Goal: Transaction & Acquisition: Purchase product/service

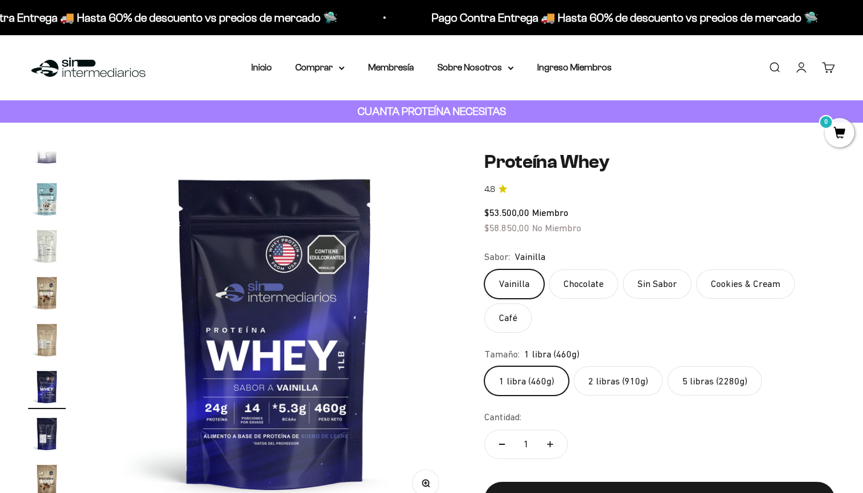
click at [43, 197] on img "Ir al artículo 14" at bounding box center [47, 199] width 38 height 38
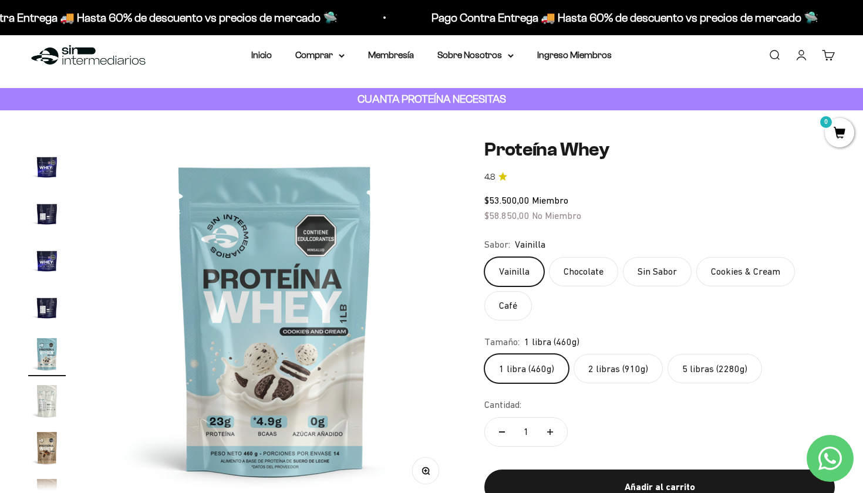
click at [805, 57] on link "Iniciar sesión" at bounding box center [801, 55] width 13 height 13
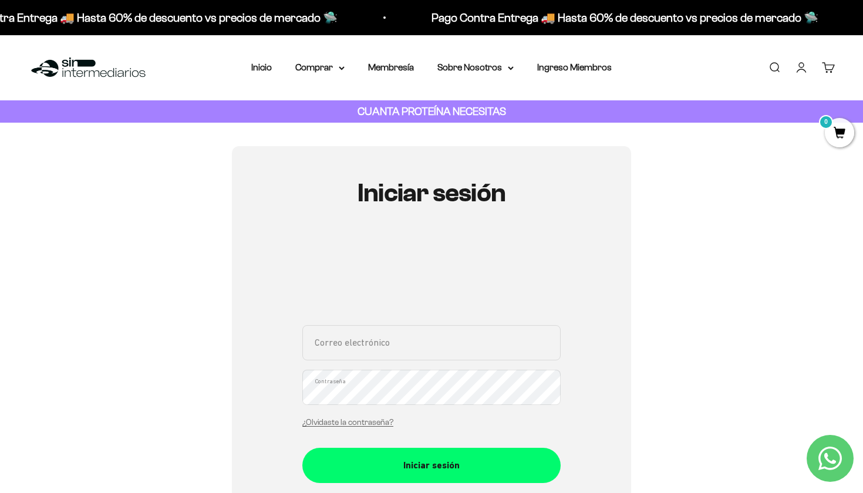
type input "carabaly.cristian@gmail.com"
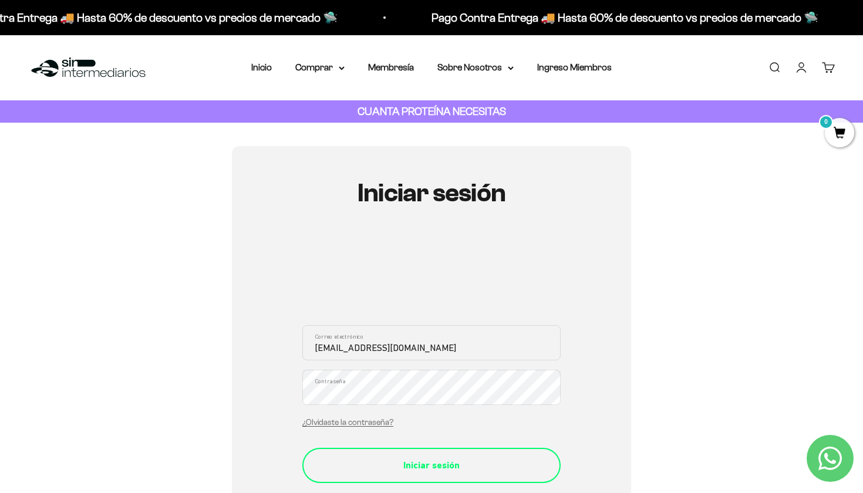
click at [387, 463] on div "Iniciar sesión" at bounding box center [431, 465] width 211 height 15
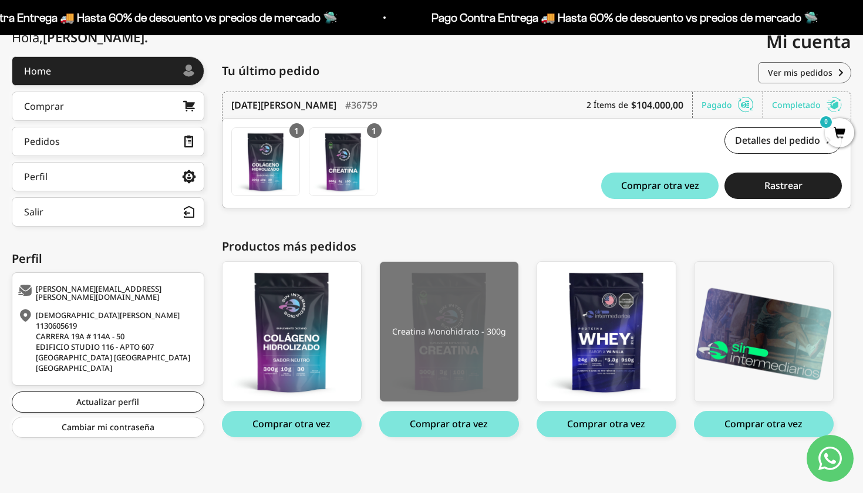
scroll to position [144, 0]
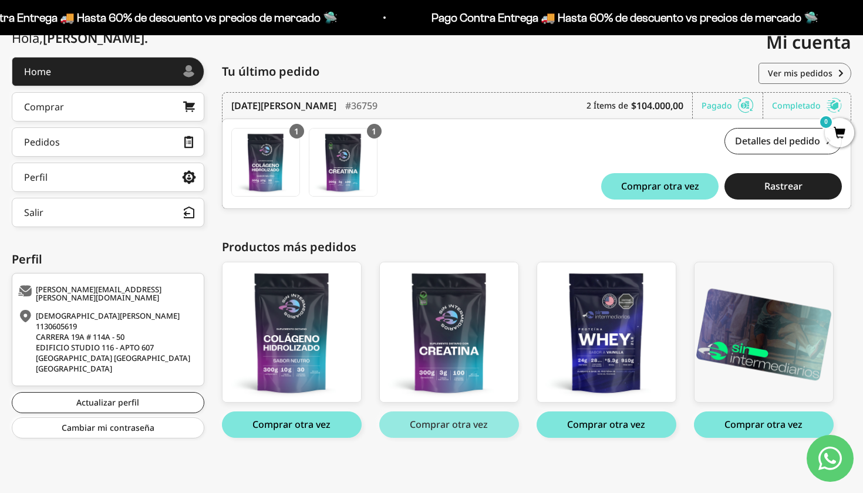
click at [441, 426] on button "Comprar otra vez" at bounding box center [449, 425] width 140 height 26
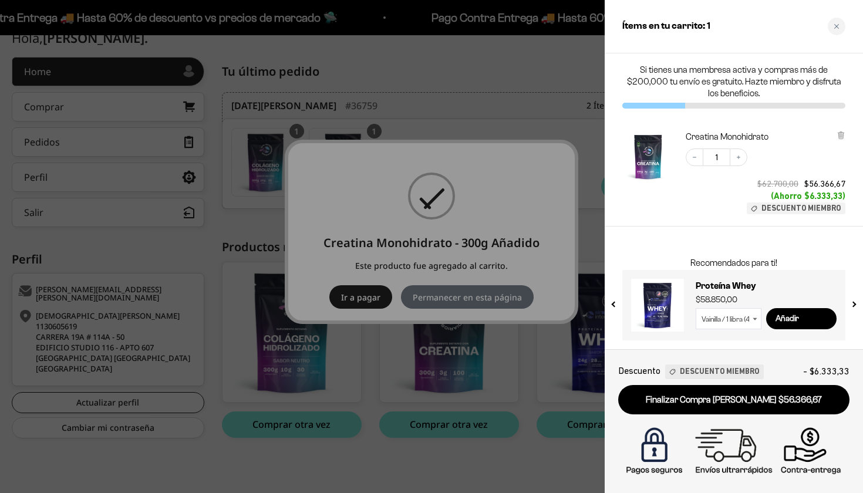
click at [446, 304] on div at bounding box center [431, 246] width 863 height 493
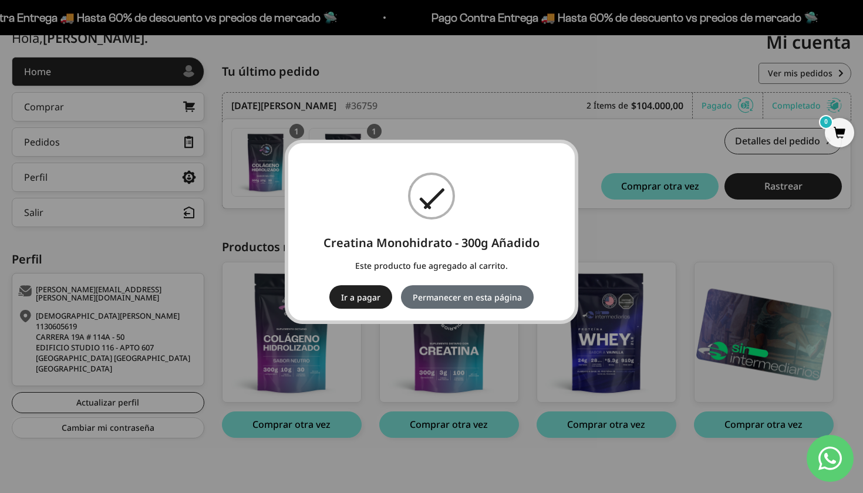
click at [445, 301] on button "Permanecer en esta página" at bounding box center [467, 296] width 133 height 23
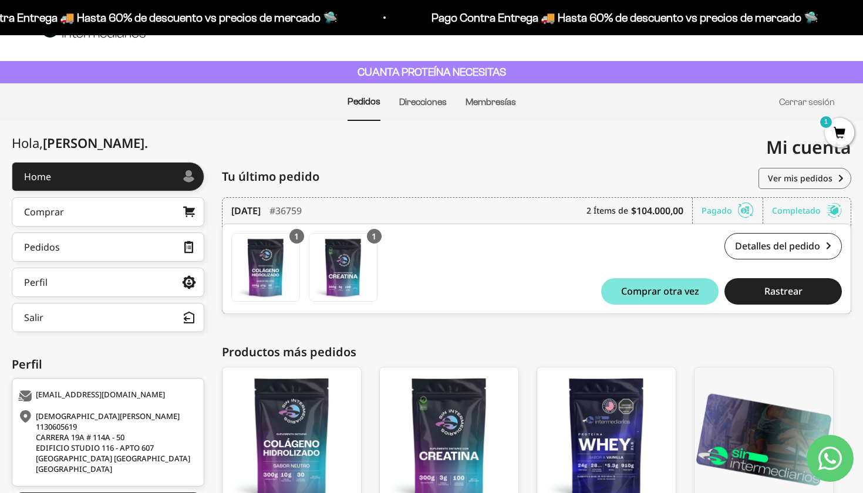
scroll to position [14, 0]
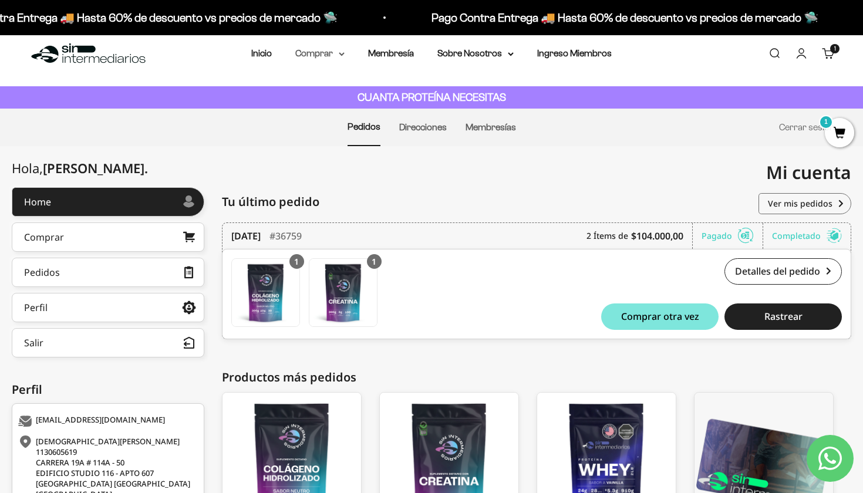
click at [339, 56] on icon at bounding box center [342, 54] width 6 height 4
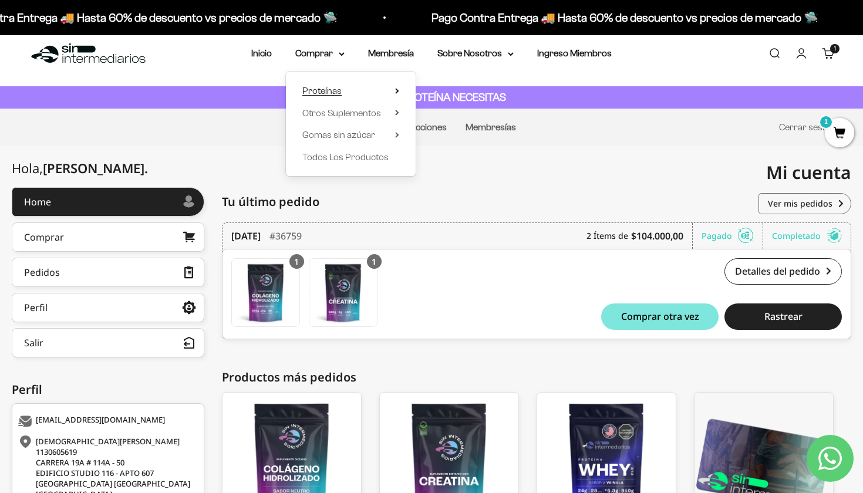
click at [328, 89] on span "Proteínas" at bounding box center [321, 91] width 39 height 10
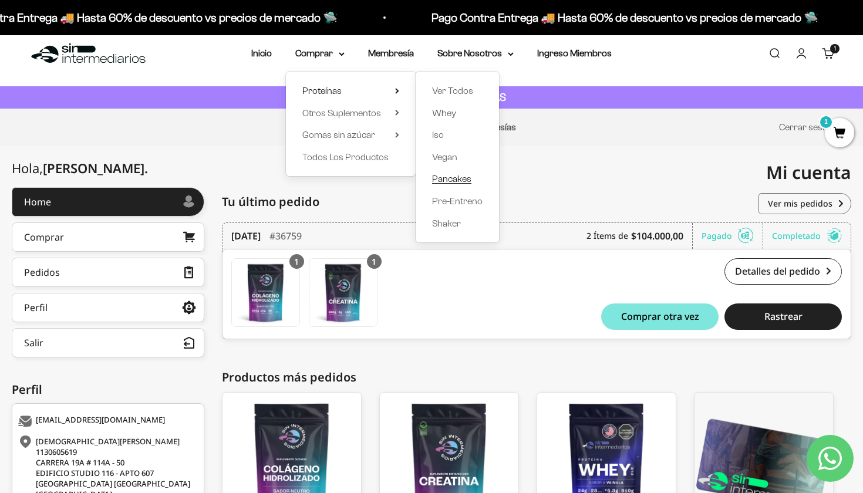
click at [450, 178] on span "Pancakes" at bounding box center [451, 179] width 39 height 10
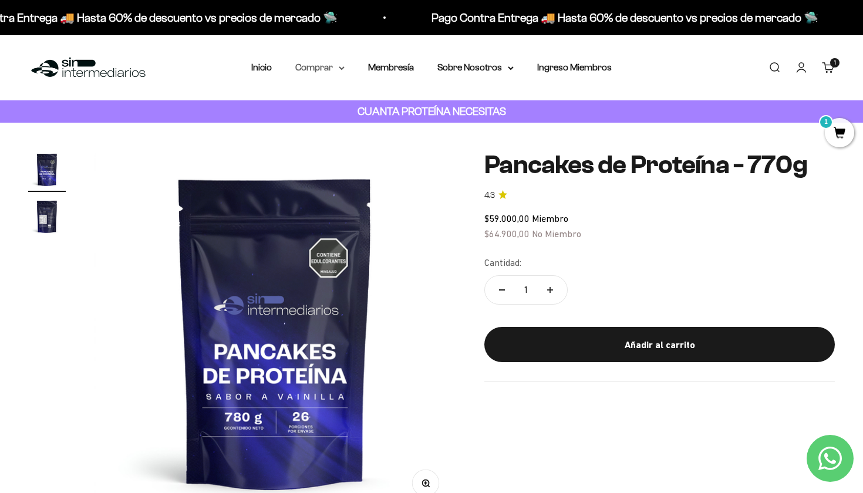
click at [339, 68] on icon at bounding box center [341, 68] width 5 height 2
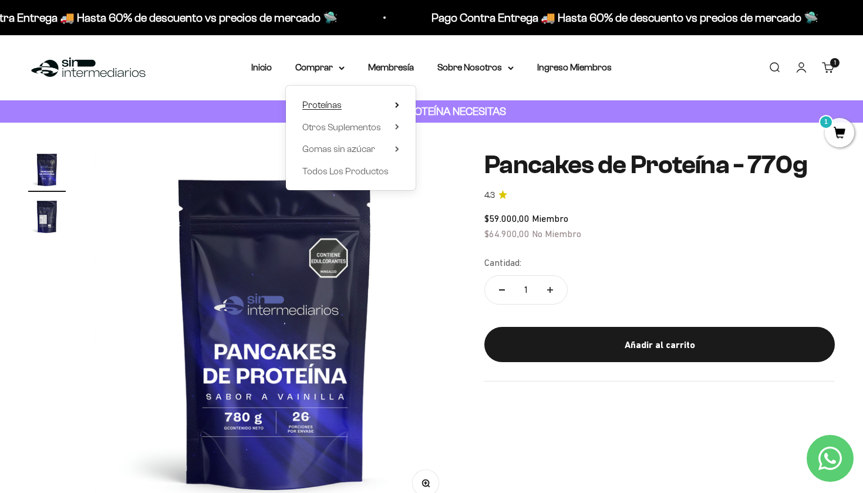
click at [335, 107] on span "Proteínas" at bounding box center [321, 105] width 39 height 10
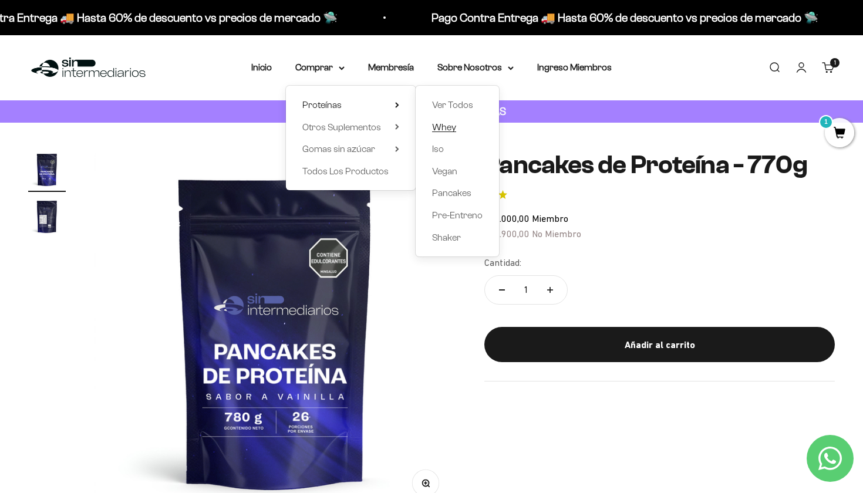
click at [436, 123] on span "Whey" at bounding box center [444, 127] width 24 height 10
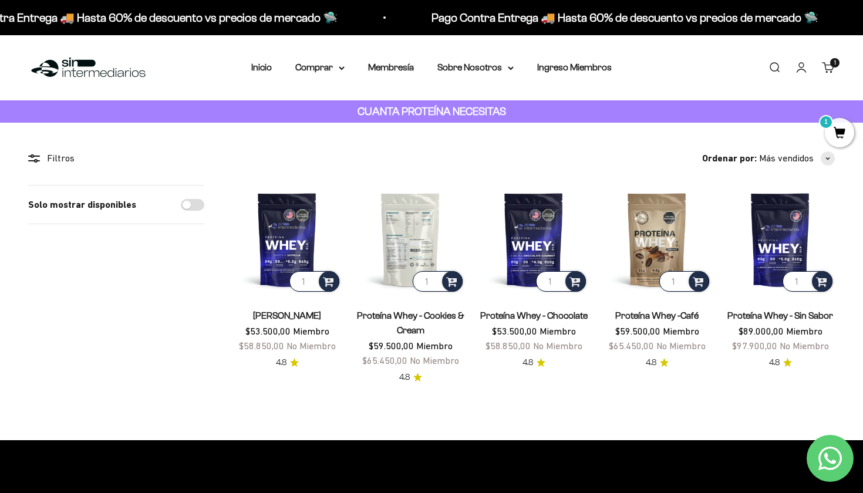
click at [426, 228] on img at bounding box center [410, 239] width 109 height 109
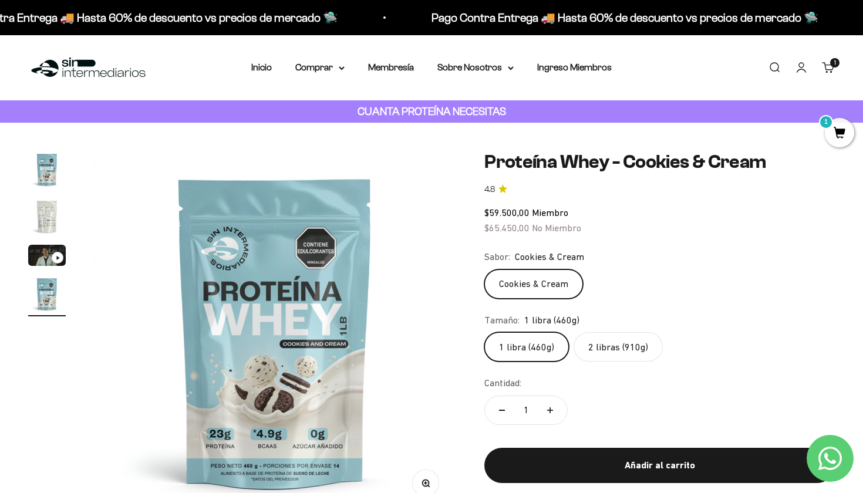
click at [602, 346] on label "2 libras (910g)" at bounding box center [618, 346] width 89 height 29
click at [484, 332] on input "2 libras (910g)" at bounding box center [484, 332] width 1 height 1
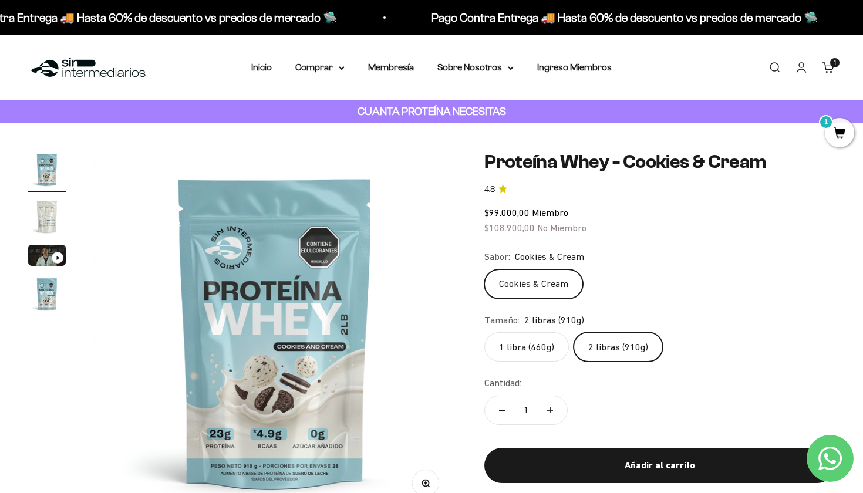
click at [541, 346] on label "1 libra (460g)" at bounding box center [526, 346] width 85 height 29
click at [484, 332] on input "1 libra (460g)" at bounding box center [484, 332] width 1 height 1
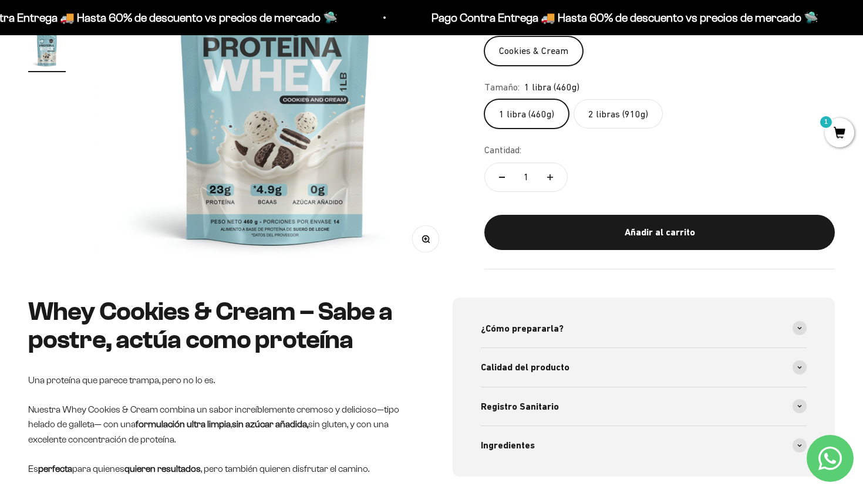
scroll to position [277, 0]
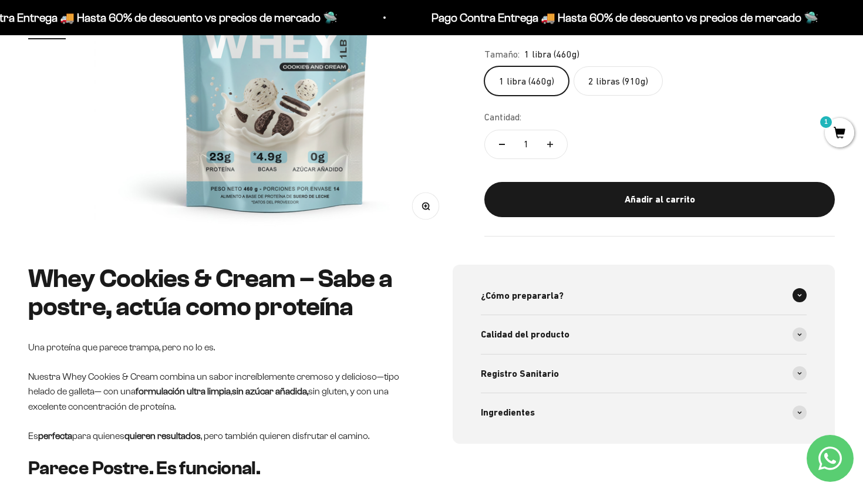
click at [538, 294] on span "¿Cómo prepararla?" at bounding box center [522, 295] width 83 height 15
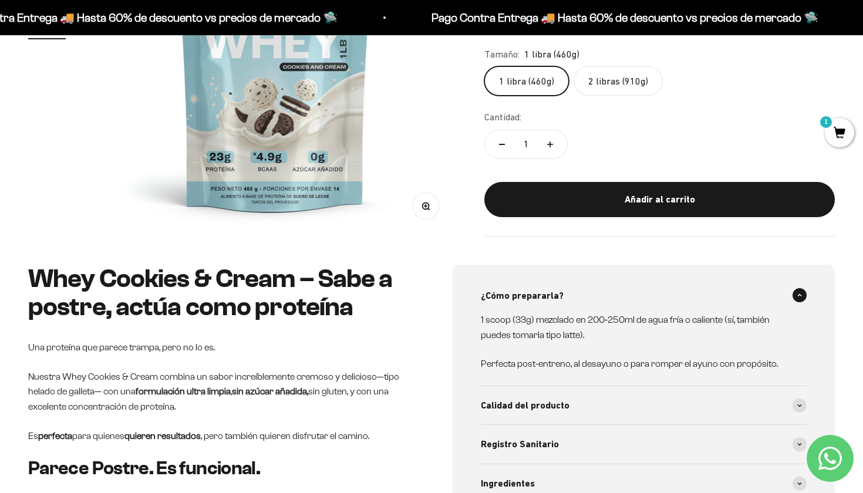
scroll to position [0, 0]
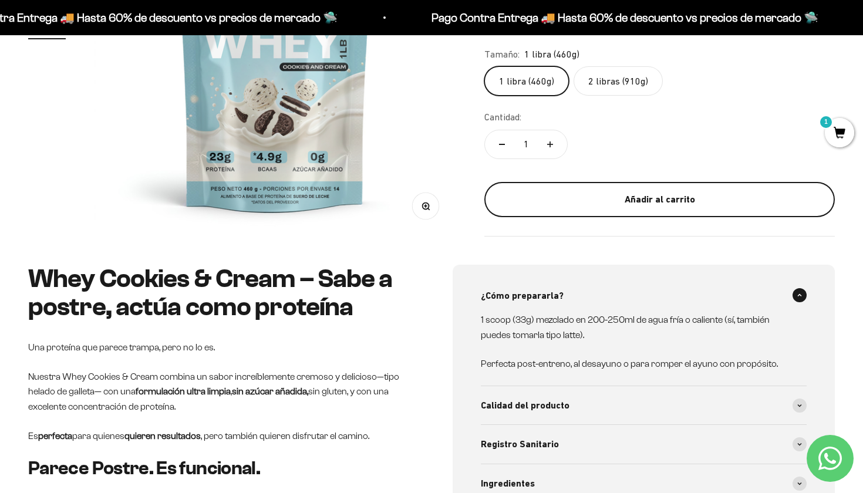
click at [592, 200] on div "Añadir al carrito" at bounding box center [660, 199] width 304 height 15
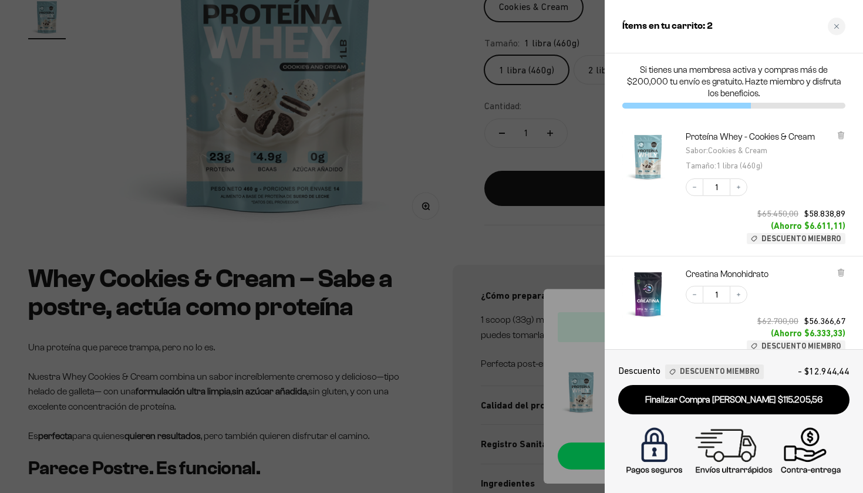
click at [543, 245] on div at bounding box center [431, 246] width 863 height 493
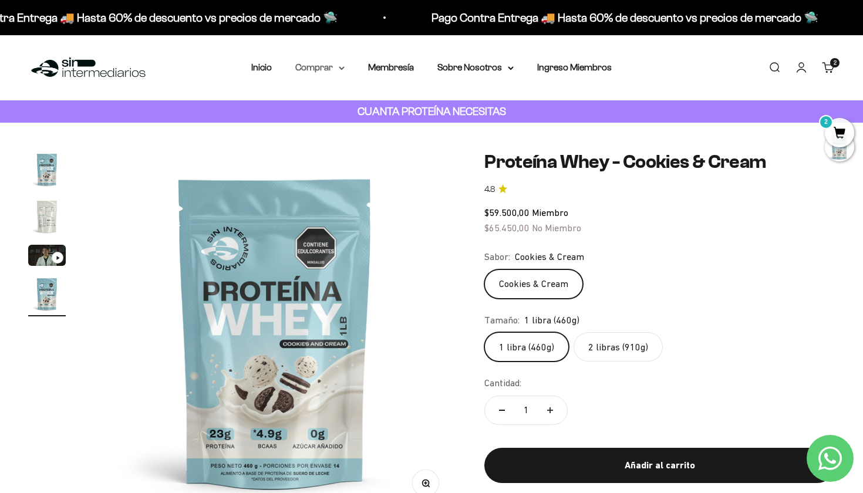
click at [338, 65] on summary "Comprar" at bounding box center [319, 67] width 49 height 15
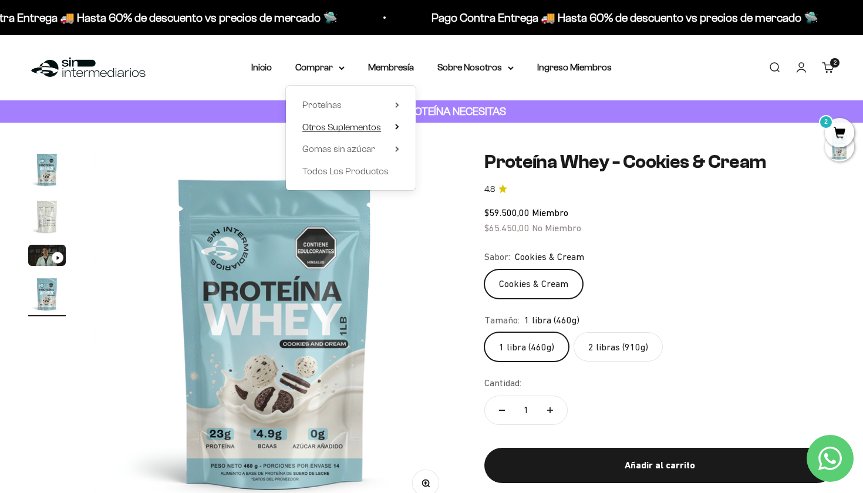
click at [343, 128] on span "Otros Suplementos" at bounding box center [341, 127] width 79 height 10
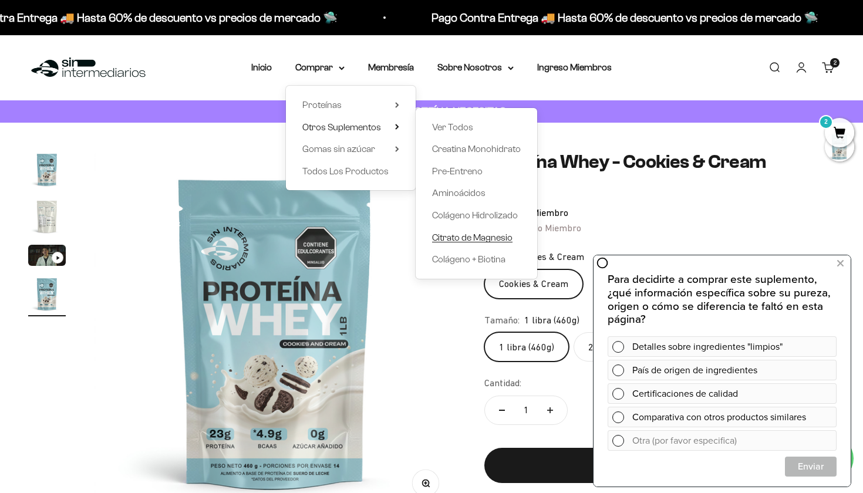
click at [466, 233] on span "Citrato de Magnesio" at bounding box center [472, 238] width 80 height 10
click at [464, 259] on span "Colágeno + Biotina" at bounding box center [468, 259] width 73 height 10
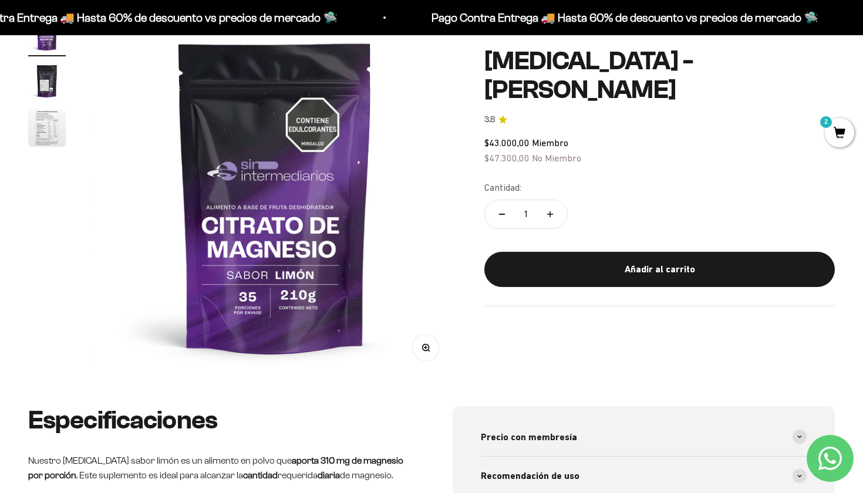
scroll to position [39, 0]
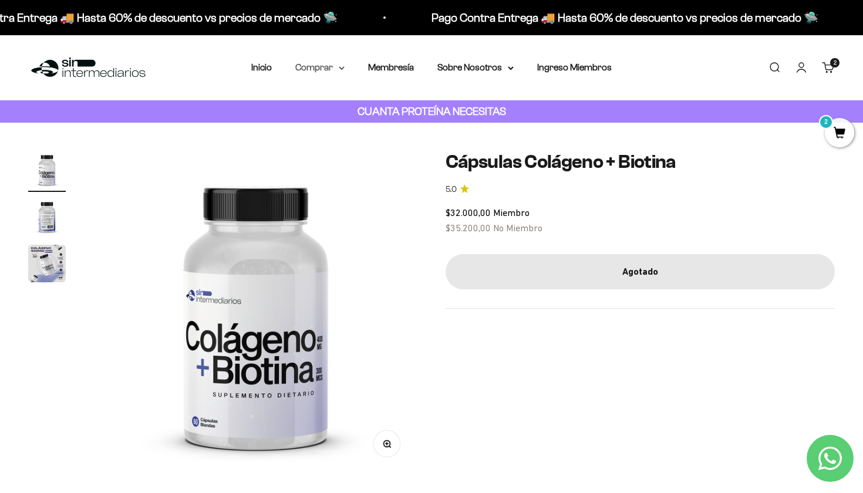
click at [328, 63] on summary "Comprar" at bounding box center [319, 67] width 49 height 15
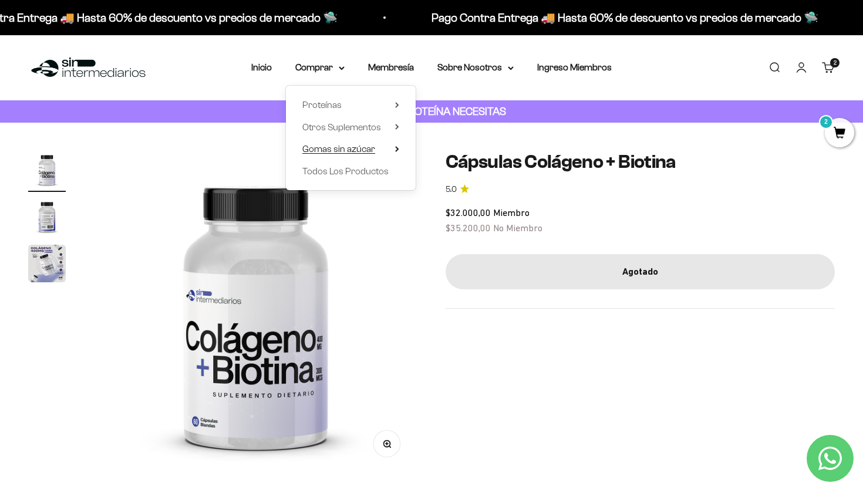
click at [356, 150] on span "Gomas sin azúcar" at bounding box center [338, 149] width 73 height 10
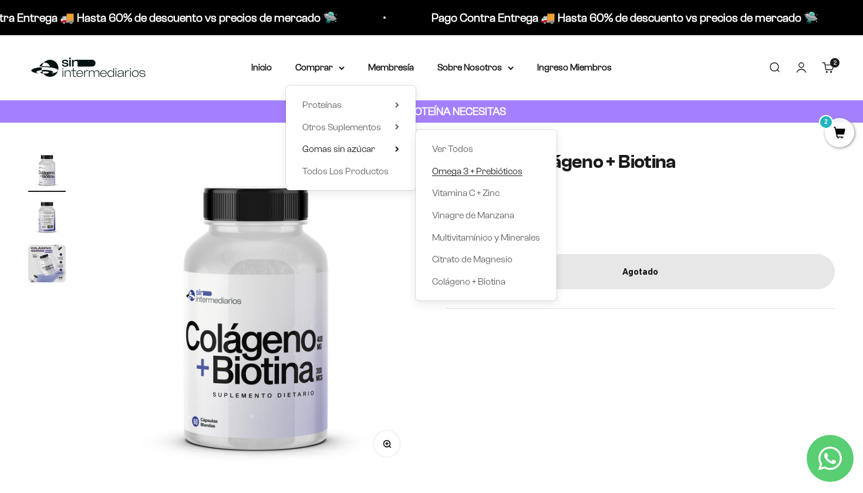
click at [455, 173] on span "Omega 3 + Prebióticos" at bounding box center [477, 171] width 90 height 10
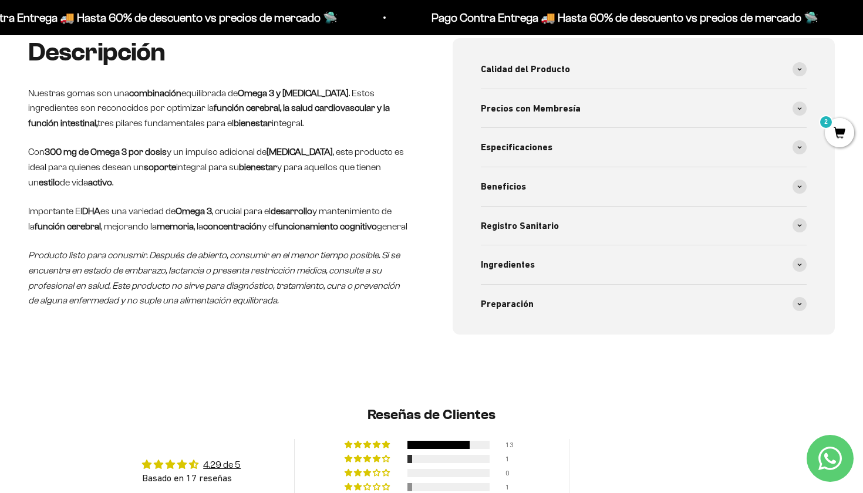
scroll to position [464, 0]
click at [511, 297] on span "Preparación" at bounding box center [507, 304] width 53 height 15
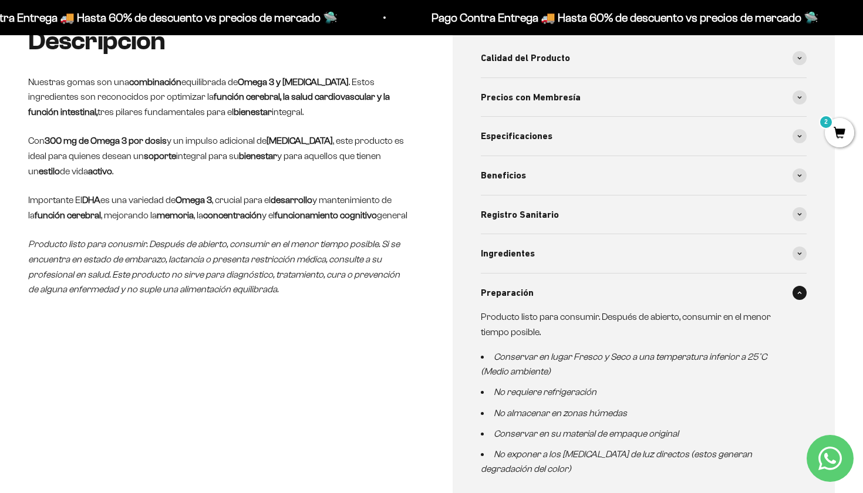
scroll to position [374, 0]
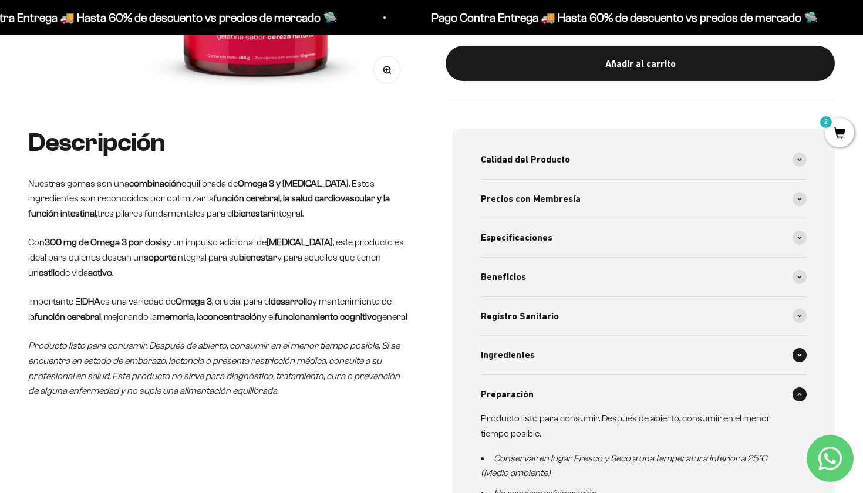
click at [535, 350] on div "Ingredientes" at bounding box center [644, 355] width 326 height 39
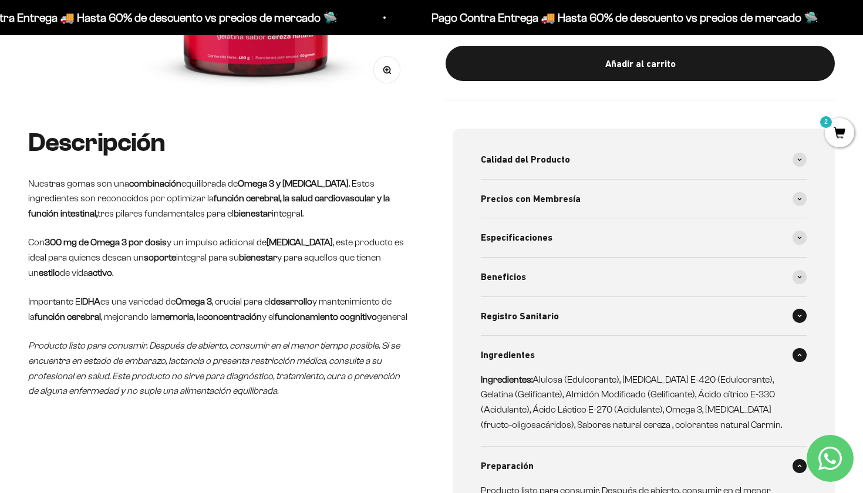
click at [527, 318] on span "Registro Sanitario" at bounding box center [520, 316] width 78 height 15
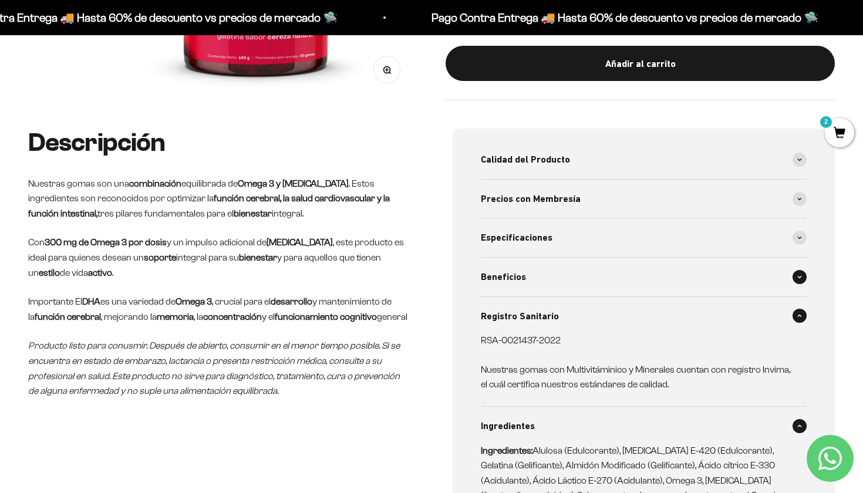
click at [510, 282] on span "Beneficios" at bounding box center [503, 277] width 45 height 15
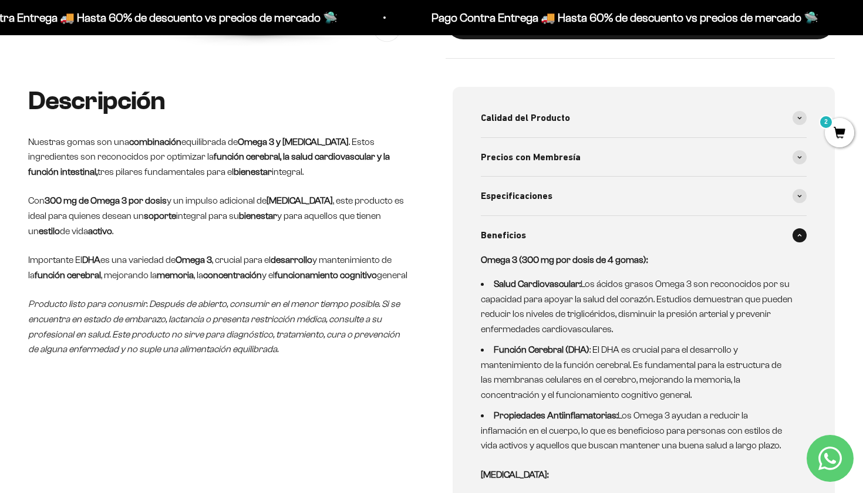
scroll to position [417, 0]
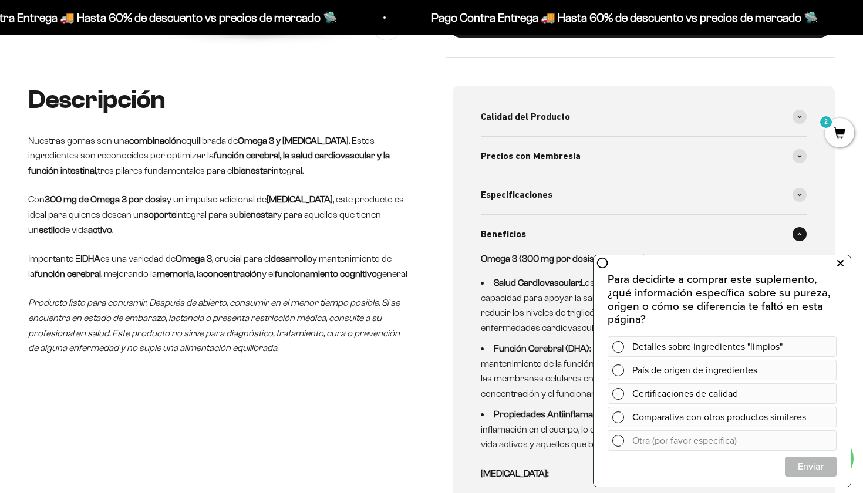
click at [837, 265] on icon at bounding box center [840, 263] width 6 height 15
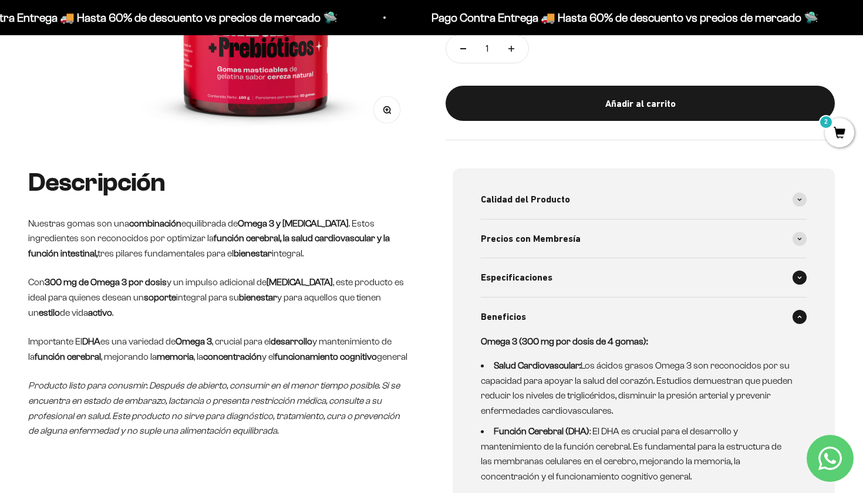
scroll to position [318, 0]
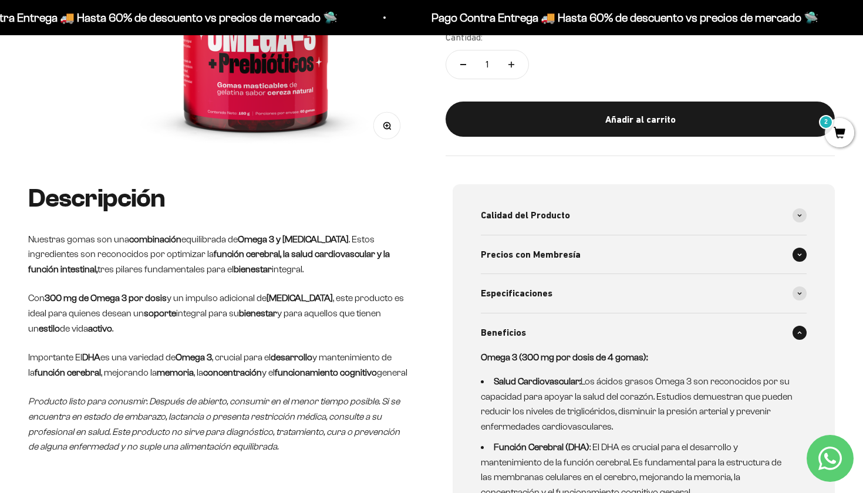
click at [725, 250] on div "Precios con Membresía" at bounding box center [644, 254] width 326 height 39
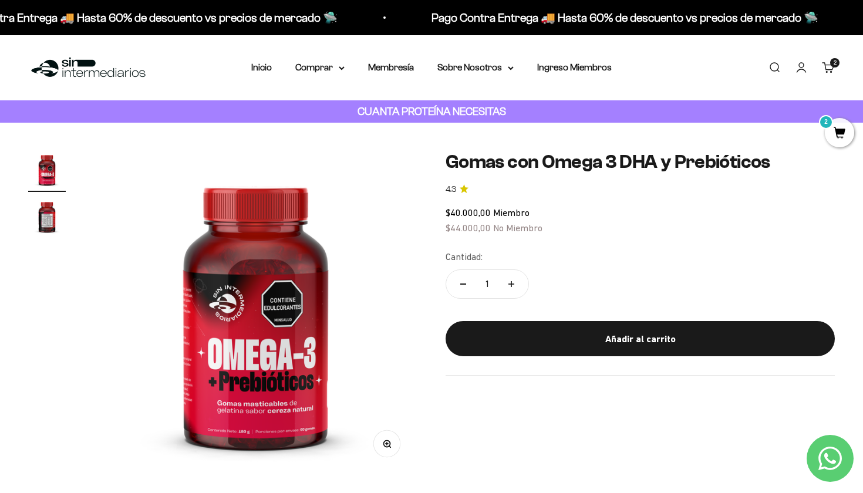
scroll to position [0, 0]
click at [328, 65] on summary "Comprar" at bounding box center [319, 67] width 49 height 15
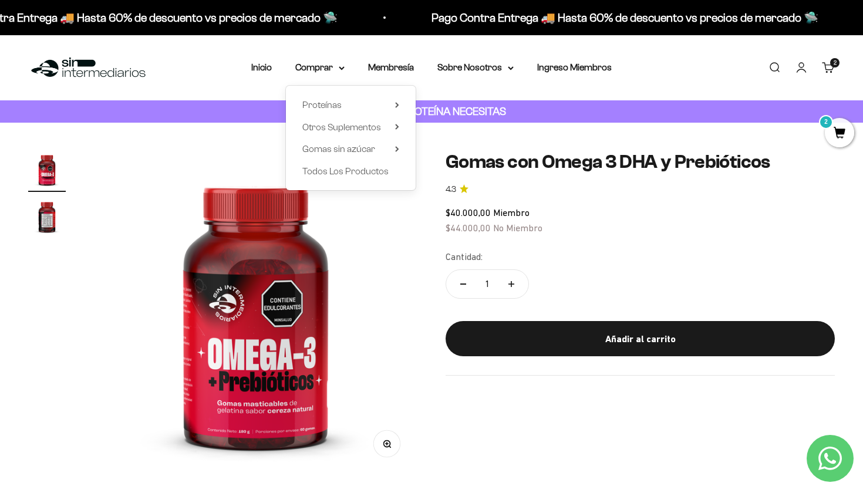
click at [836, 66] on cart-count "2 artículos 2" at bounding box center [834, 62] width 9 height 9
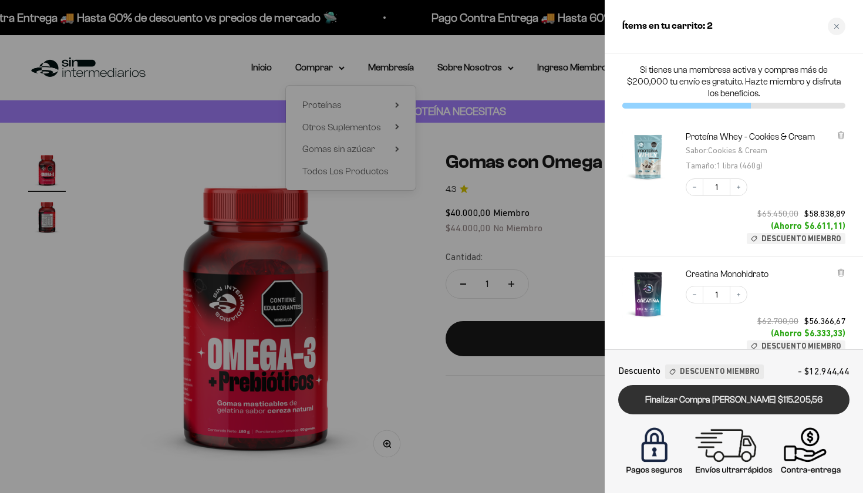
click at [759, 401] on link "Finalizar Compra Segura $115.205,56" at bounding box center [733, 400] width 231 height 30
